Goal: Transaction & Acquisition: Purchase product/service

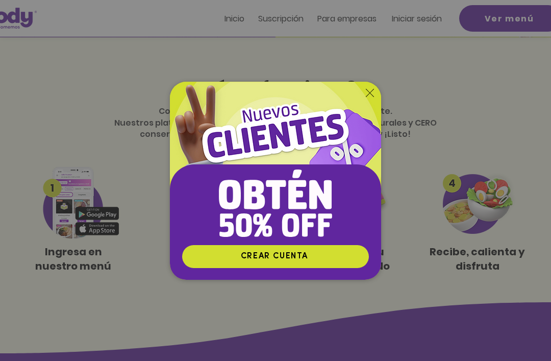
click at [370, 97] on icon "Volver al sitio" at bounding box center [370, 93] width 8 height 8
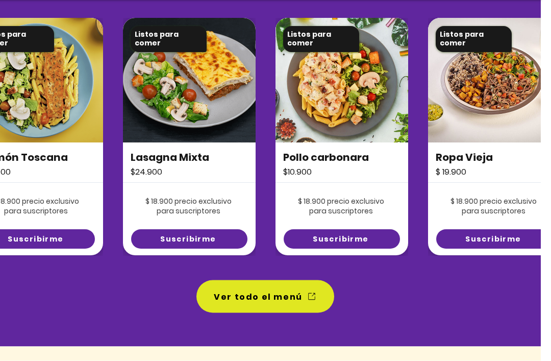
scroll to position [748, 10]
click at [315, 291] on icon "Ver todo el menú" at bounding box center [312, 296] width 10 height 10
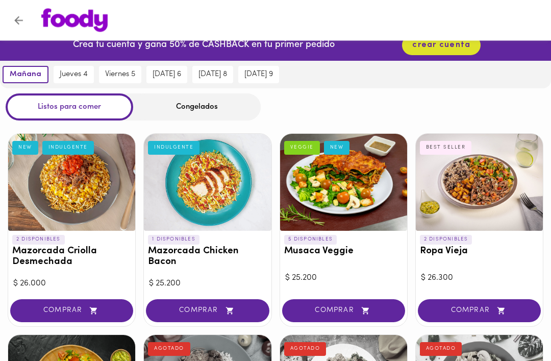
scroll to position [14, 0]
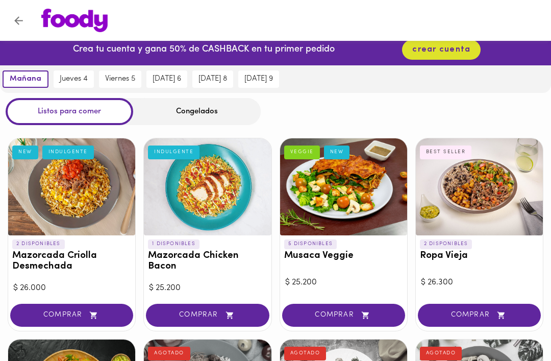
click at [71, 78] on span "jueves 4" at bounding box center [74, 79] width 28 height 9
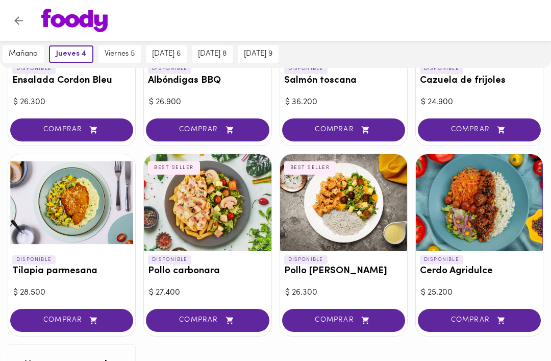
scroll to position [971, 0]
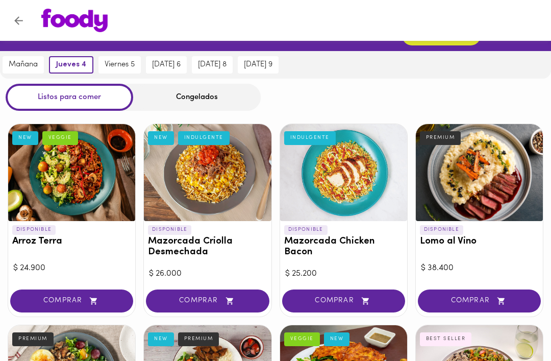
scroll to position [0, 0]
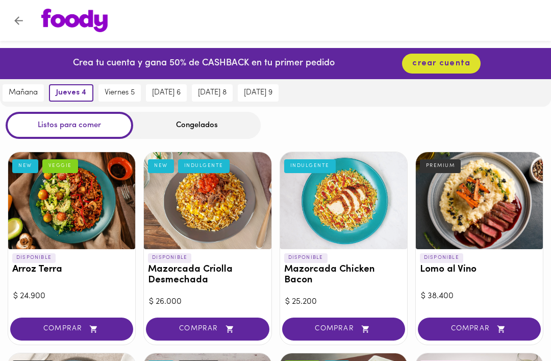
click at [213, 126] on div "Congelados" at bounding box center [197, 125] width 128 height 27
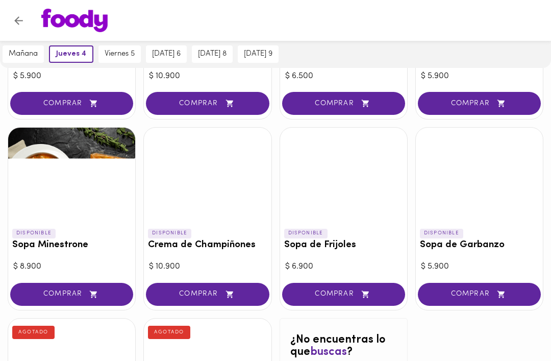
scroll to position [454, 0]
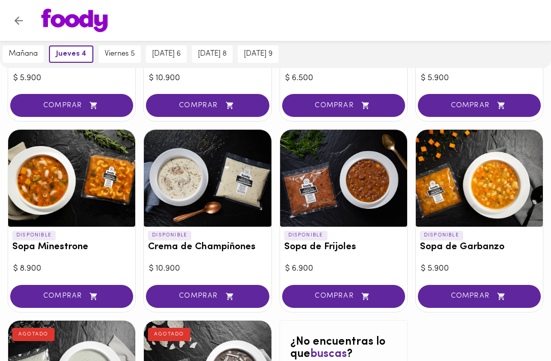
click at [125, 55] on span "viernes 5" at bounding box center [120, 54] width 30 height 9
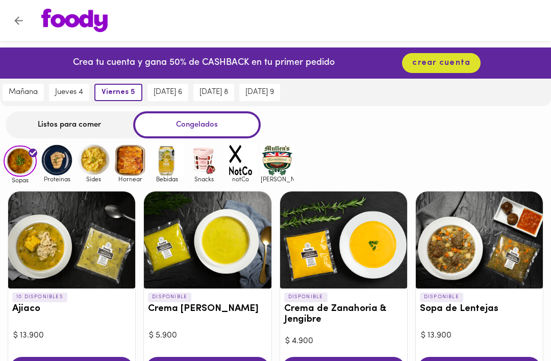
scroll to position [0, 0]
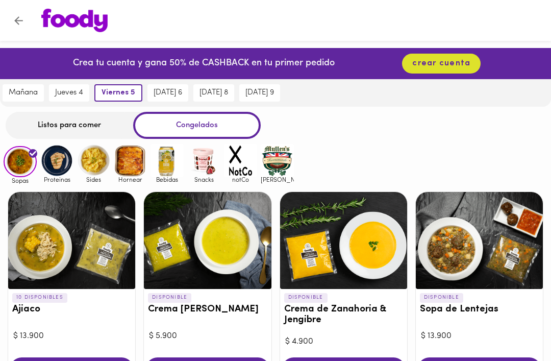
click at [52, 166] on img at bounding box center [56, 160] width 33 height 33
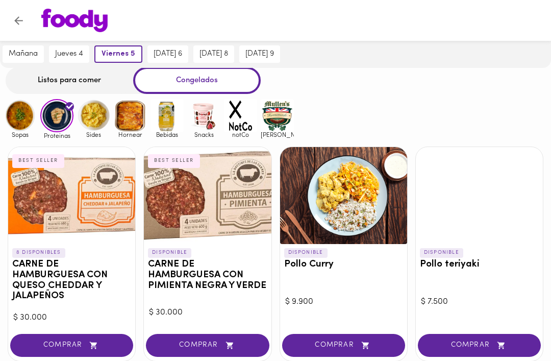
scroll to position [45, 0]
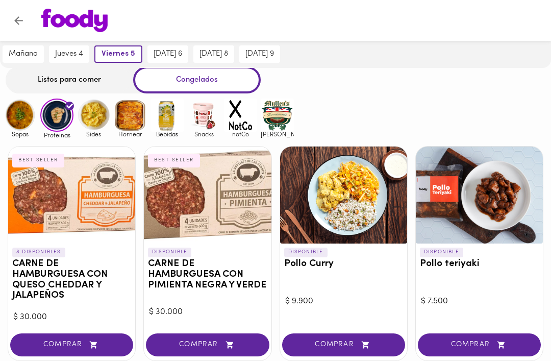
click at [77, 56] on span "jueves 4" at bounding box center [69, 54] width 28 height 9
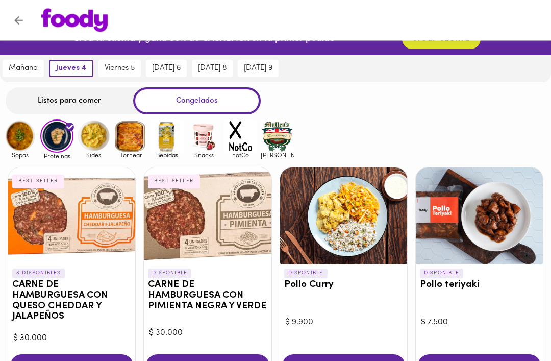
scroll to position [0, 0]
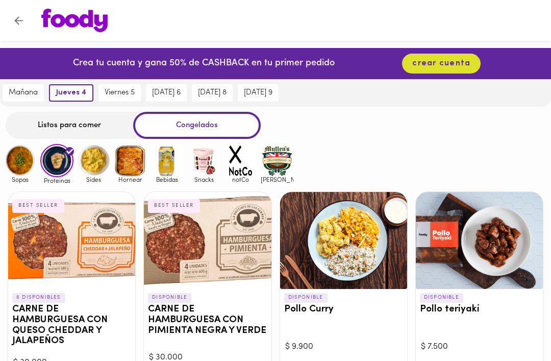
click at [98, 162] on img at bounding box center [93, 160] width 33 height 33
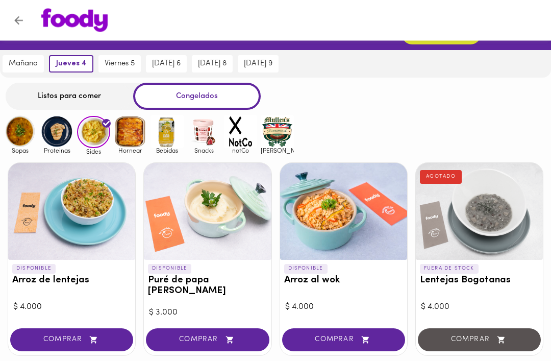
scroll to position [26, 0]
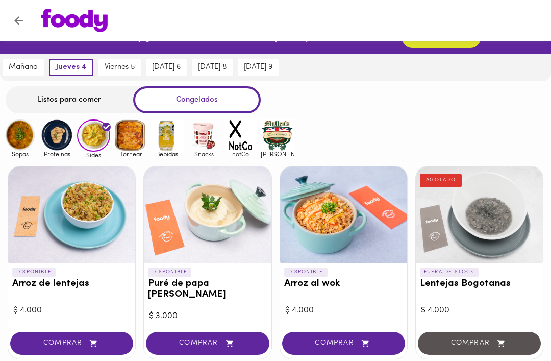
click at [130, 70] on span "viernes 5" at bounding box center [120, 67] width 30 height 9
click at [185, 65] on span "[DATE] 6" at bounding box center [173, 67] width 29 height 9
click at [226, 67] on span "[DATE] 8" at bounding box center [218, 67] width 29 height 9
click at [84, 69] on span "jueves 4" at bounding box center [74, 67] width 28 height 9
click at [133, 136] on img at bounding box center [130, 134] width 33 height 33
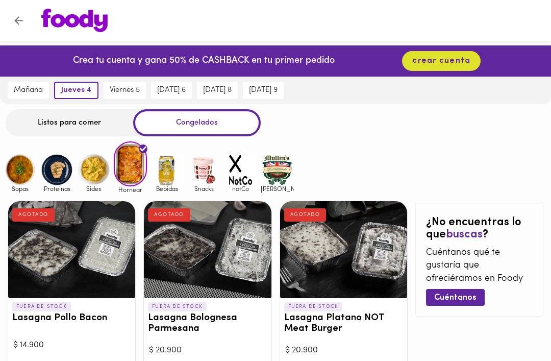
scroll to position [31, 0]
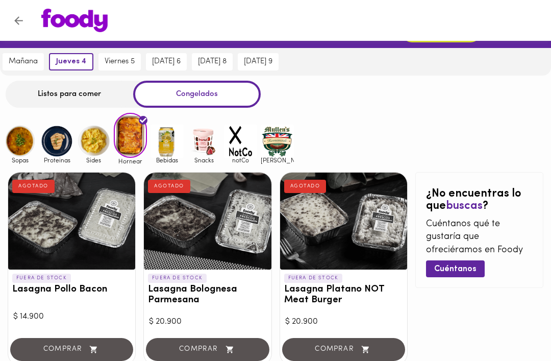
click at [135, 66] on span "viernes 5" at bounding box center [120, 61] width 30 height 9
click at [186, 62] on span "[DATE] 6" at bounding box center [173, 61] width 29 height 9
click at [228, 62] on span "[DATE] 8" at bounding box center [218, 61] width 29 height 9
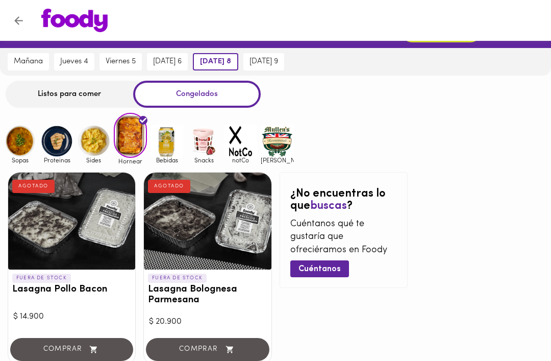
click at [275, 61] on span "[DATE] 9" at bounding box center [264, 61] width 29 height 9
click at [126, 59] on span "viernes 5" at bounding box center [121, 61] width 30 height 9
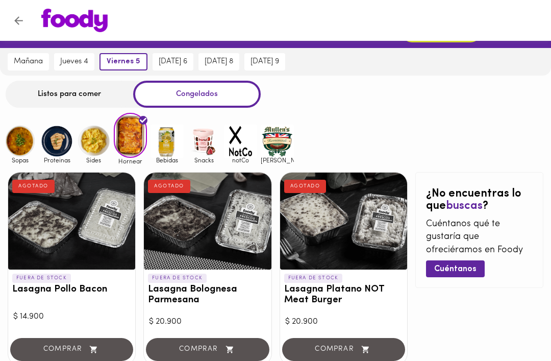
click at [172, 143] on img at bounding box center [167, 141] width 33 height 33
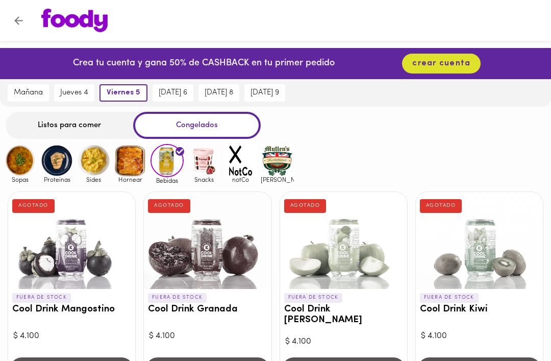
click at [209, 161] on img at bounding box center [203, 160] width 33 height 33
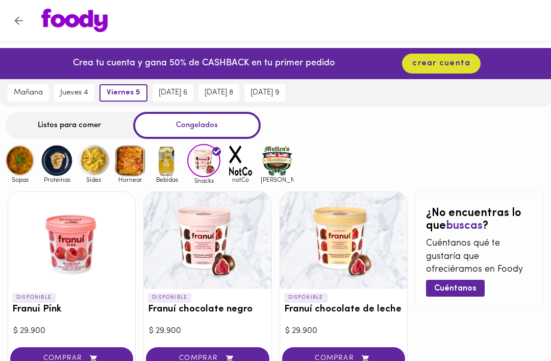
click at [244, 166] on img at bounding box center [240, 160] width 33 height 33
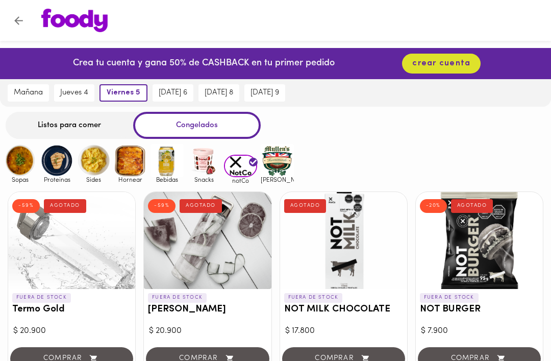
click at [284, 161] on img at bounding box center [277, 160] width 33 height 33
